Goal: Task Accomplishment & Management: Manage account settings

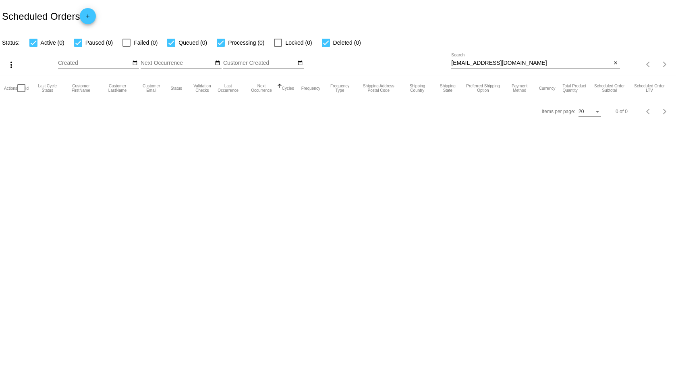
click at [143, 63] on input "Next Occurrence" at bounding box center [177, 63] width 73 height 6
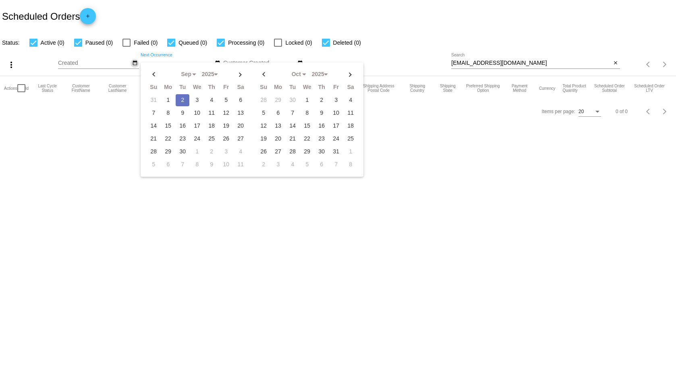
click at [136, 65] on mat-icon "date_range" at bounding box center [135, 63] width 6 height 6
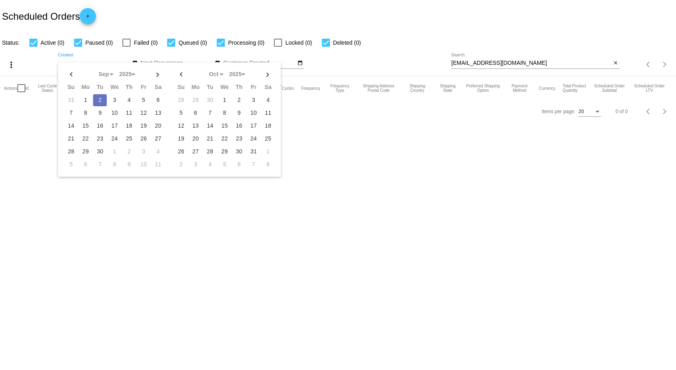
click at [418, 164] on body "Scheduled Orders add Status: Active (0) Paused (0) Failed (0) Queued (0) Proces…" at bounding box center [338, 185] width 676 height 370
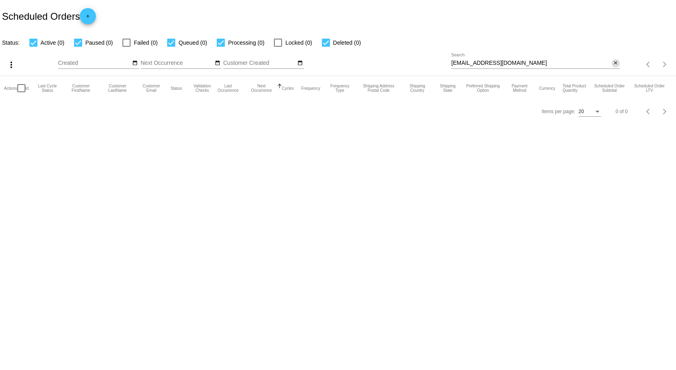
click at [614, 63] on mat-icon "close" at bounding box center [616, 63] width 6 height 6
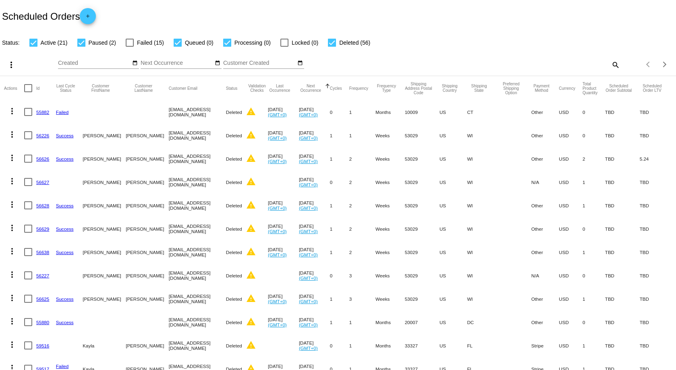
click at [28, 88] on div at bounding box center [28, 88] width 8 height 8
click at [28, 92] on input "checkbox" at bounding box center [28, 92] width 0 height 0
checkbox input "true"
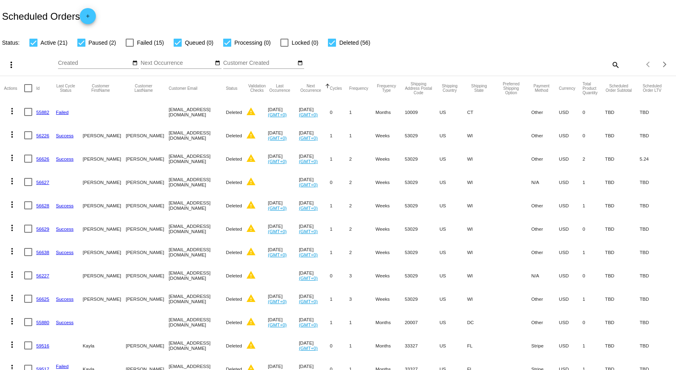
checkbox input "true"
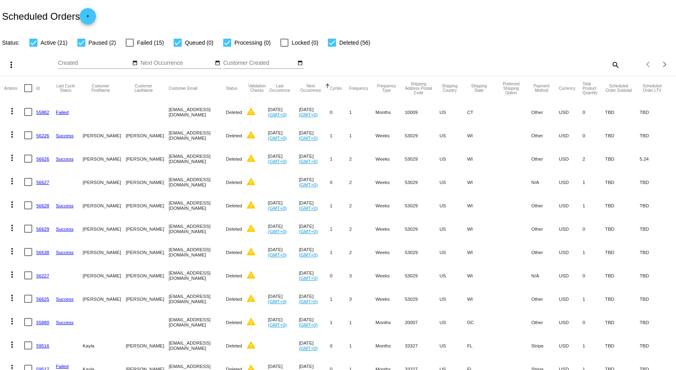
checkbox input "true"
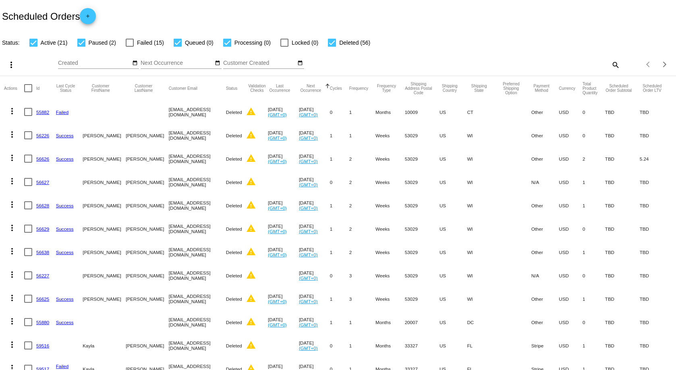
checkbox input "true"
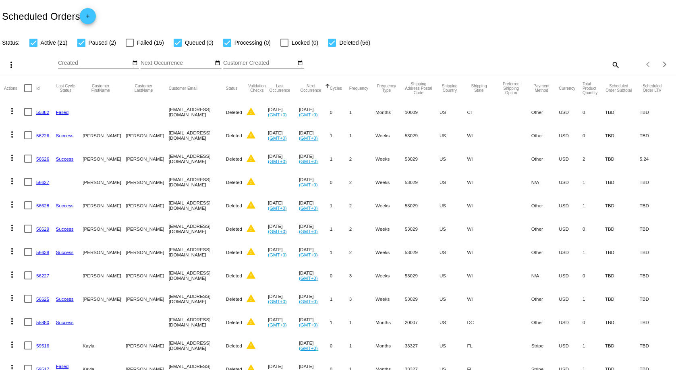
checkbox input "true"
click at [28, 88] on div at bounding box center [28, 88] width 8 height 8
click at [28, 92] on input "checkbox" at bounding box center [28, 92] width 0 height 0
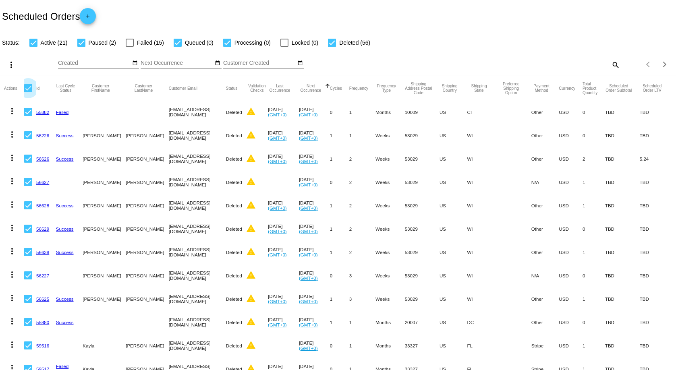
checkbox input "false"
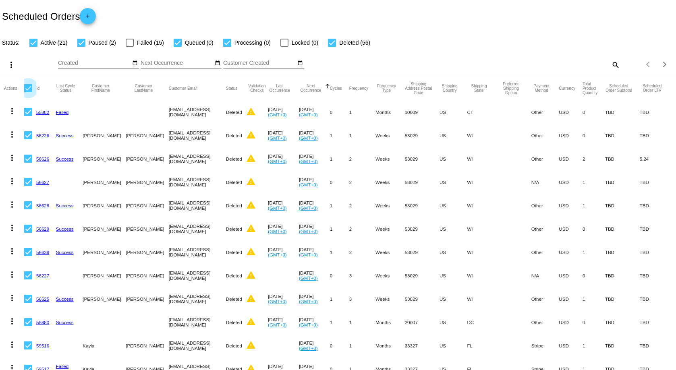
checkbox input "false"
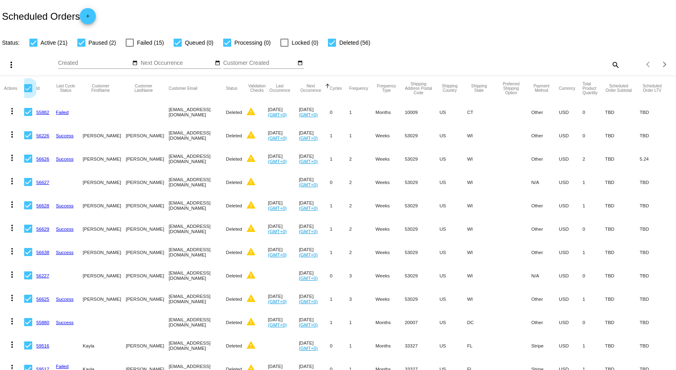
checkbox input "false"
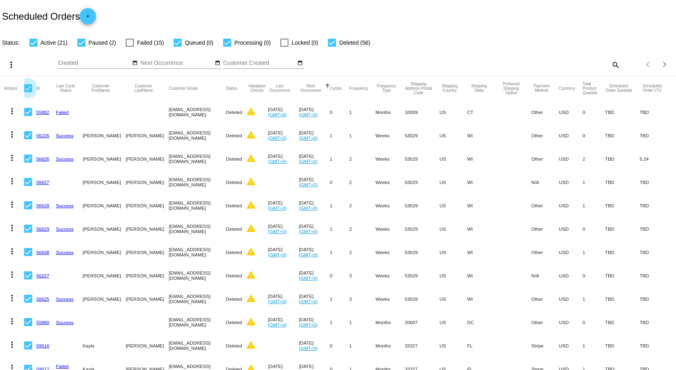
checkbox input "false"
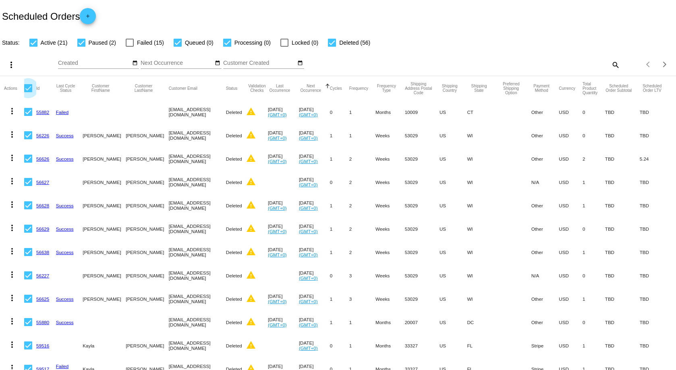
checkbox input "false"
click at [610, 64] on mat-icon "search" at bounding box center [615, 64] width 10 height 12
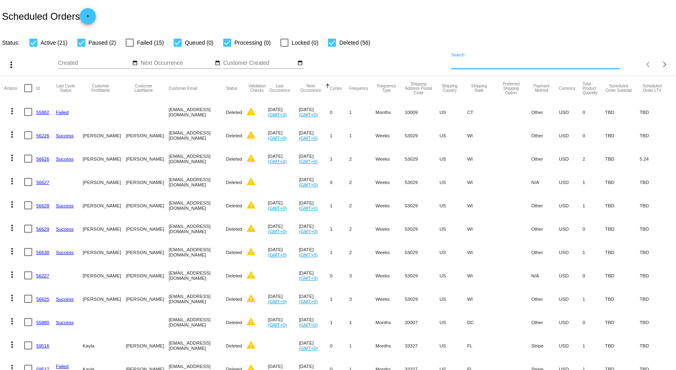
paste input "morgandevyn9987@gmail.com"
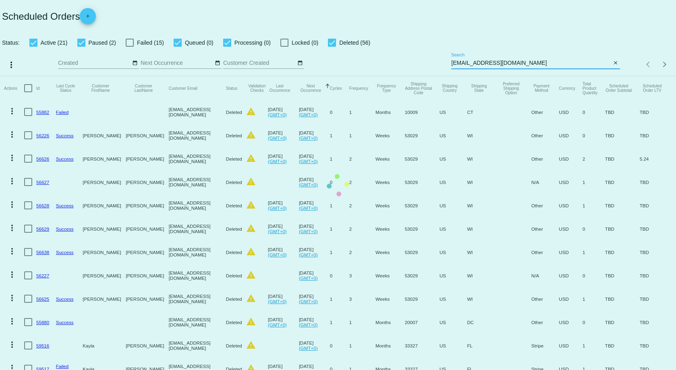
type input "morgandevyn9987@gmail.com"
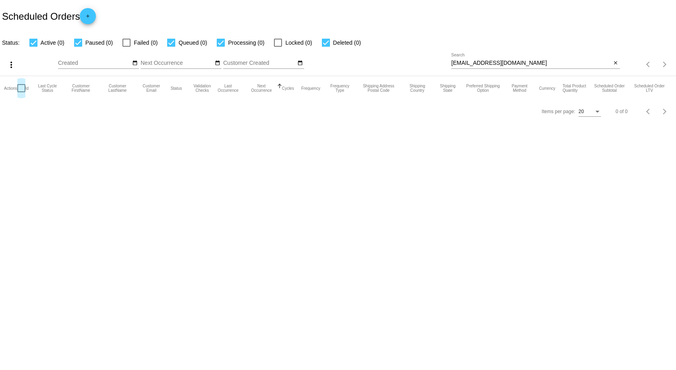
click at [18, 88] on div at bounding box center [21, 88] width 8 height 8
click at [21, 92] on input "checkbox" at bounding box center [21, 92] width 0 height 0
click at [19, 90] on div at bounding box center [21, 88] width 8 height 8
click at [21, 92] on input "checkbox" at bounding box center [21, 92] width 0 height 0
checkbox input "false"
